Goal: Feedback & Contribution: Leave review/rating

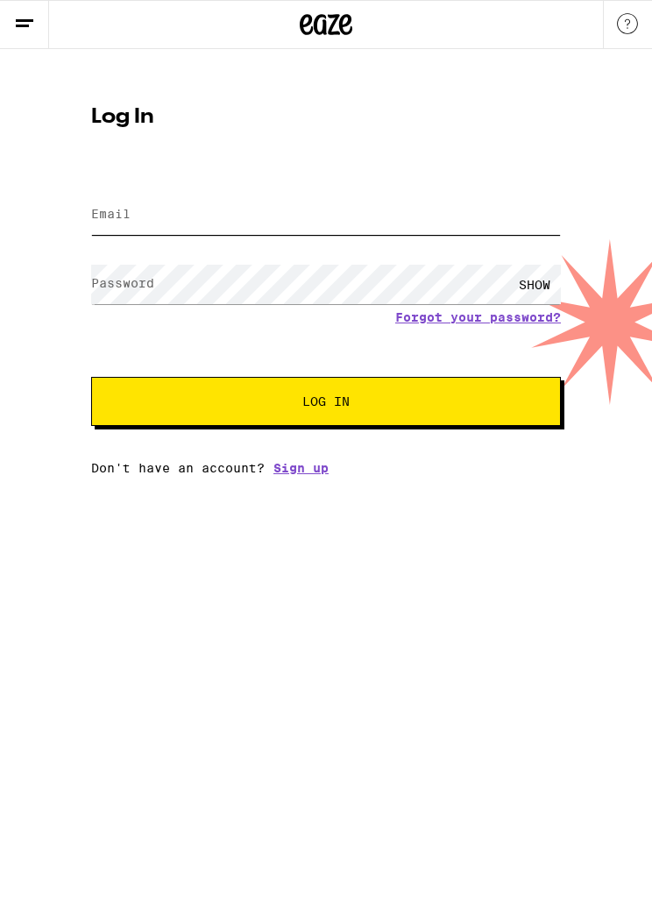
click at [283, 225] on input "Email" at bounding box center [326, 215] width 470 height 39
type input "tarooney@mac.com"
click at [326, 404] on button "Log In" at bounding box center [326, 401] width 470 height 49
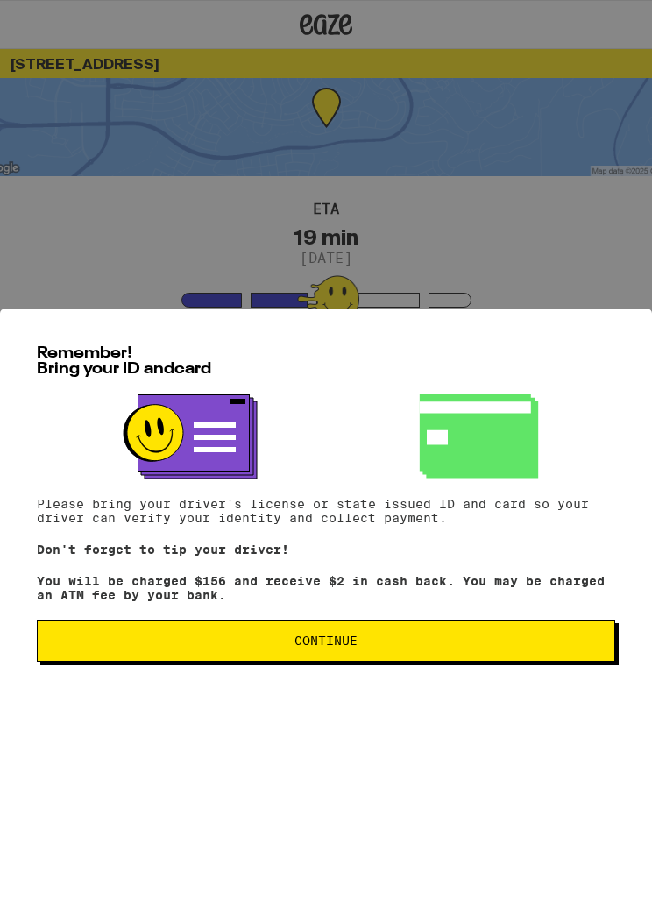
click at [359, 644] on button "Continue" at bounding box center [326, 641] width 579 height 42
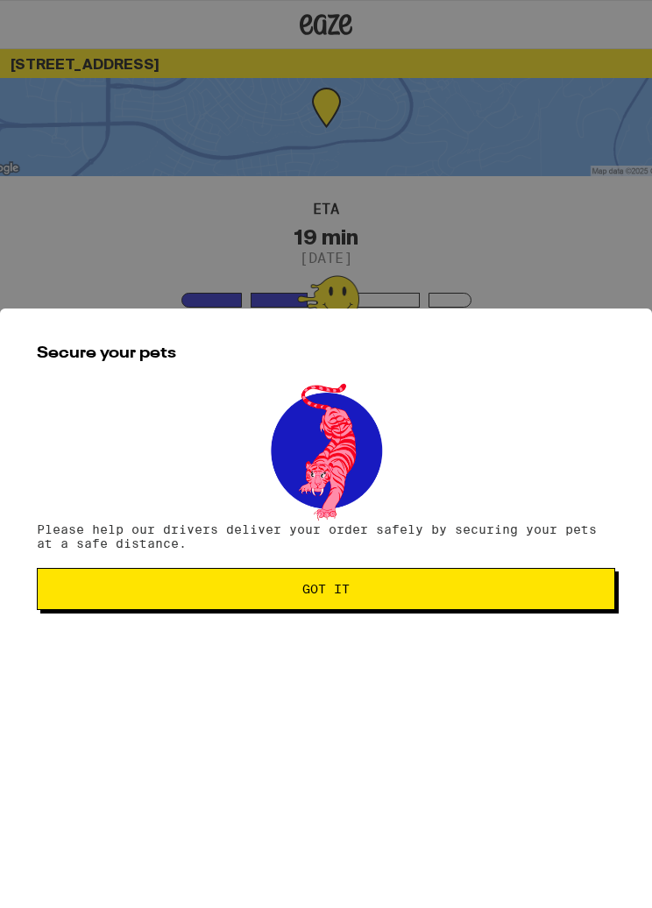
click at [353, 588] on button "Got it" at bounding box center [326, 589] width 579 height 42
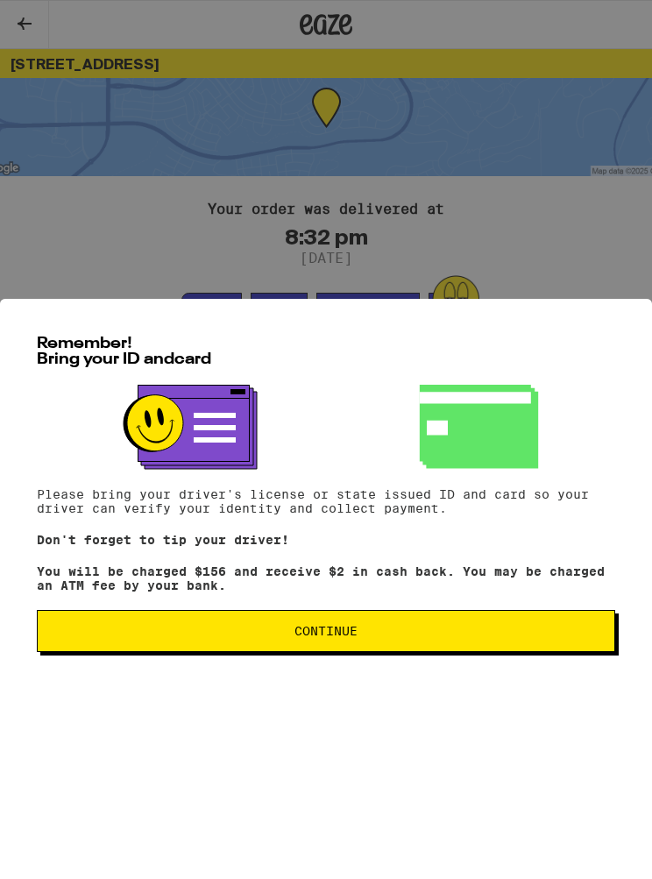
click at [348, 411] on div at bounding box center [326, 436] width 579 height 103
click at [343, 637] on span "Continue" at bounding box center [326, 631] width 63 height 12
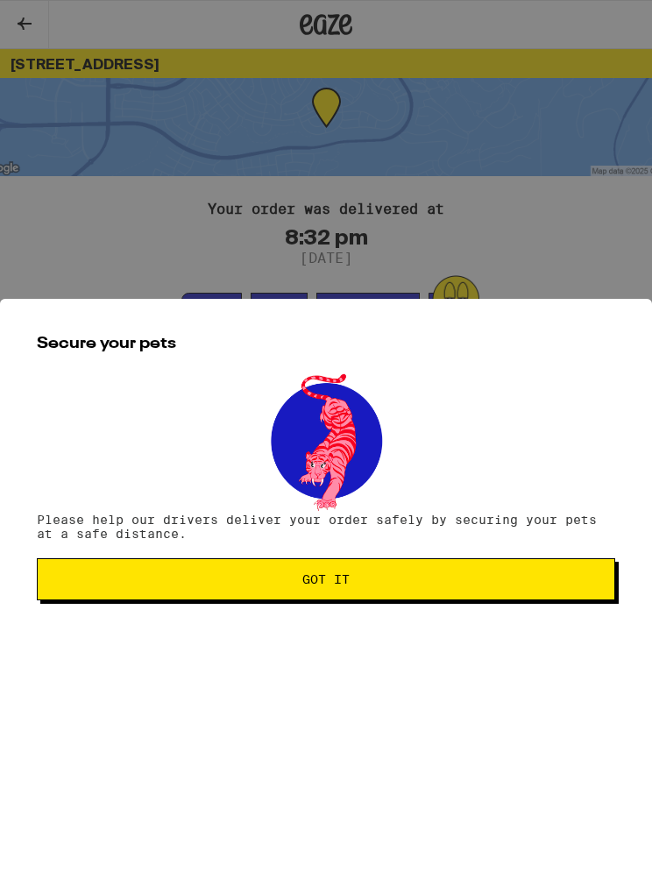
click at [341, 580] on span "Got it" at bounding box center [326, 579] width 47 height 12
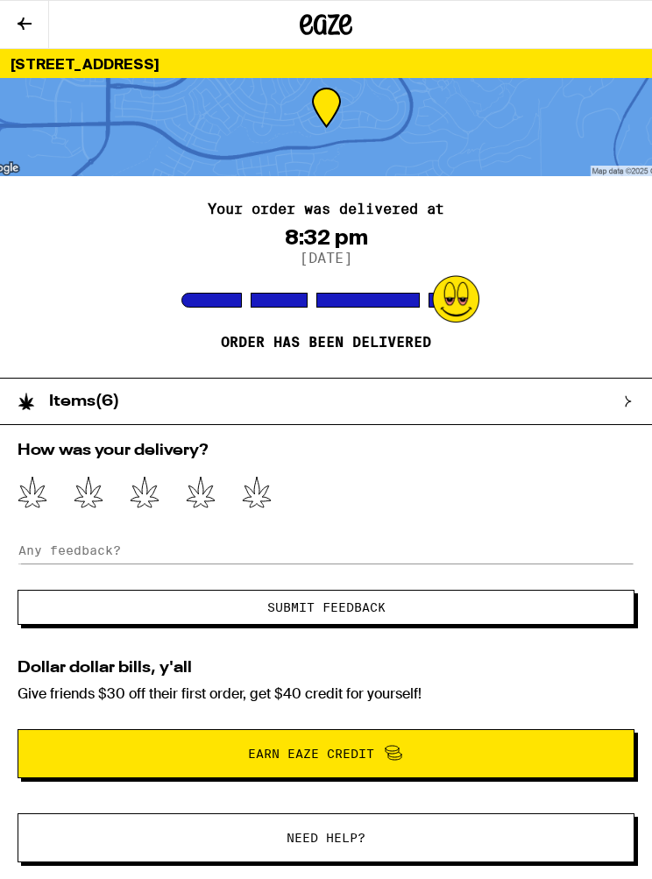
click at [261, 488] on icon at bounding box center [257, 492] width 30 height 32
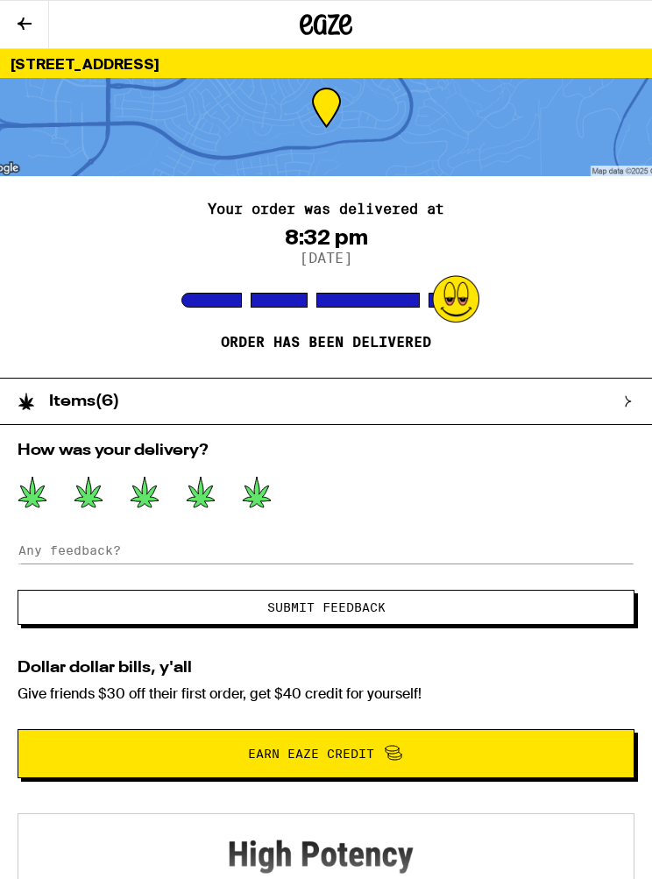
click at [374, 611] on span "Submit Feedback" at bounding box center [326, 608] width 118 height 12
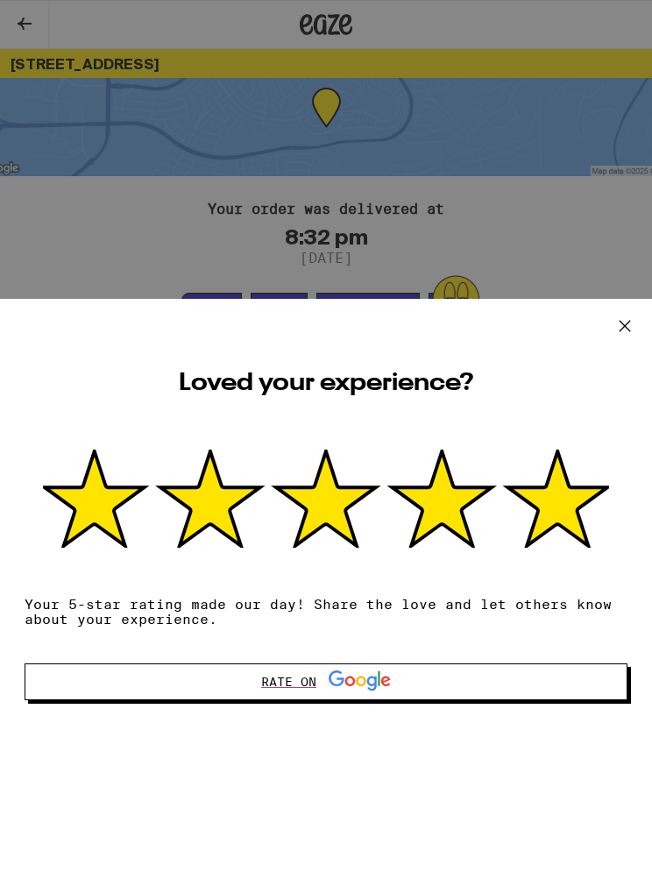
click at [636, 330] on icon at bounding box center [625, 326] width 26 height 26
